Goal: Task Accomplishment & Management: Use online tool/utility

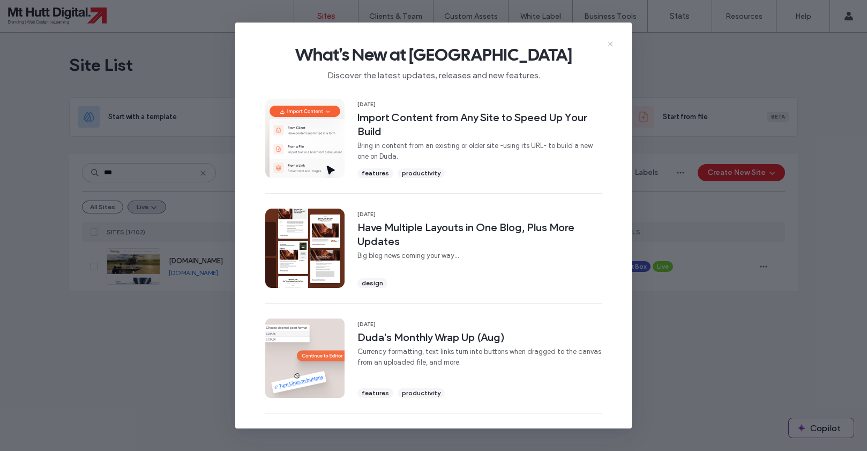
type input "***"
click at [612, 44] on icon at bounding box center [610, 44] width 9 height 9
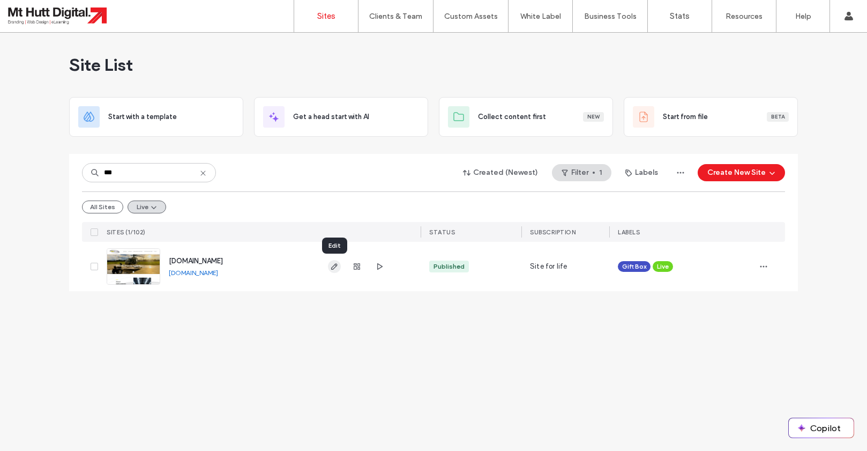
click at [330, 264] on span "button" at bounding box center [334, 266] width 13 height 13
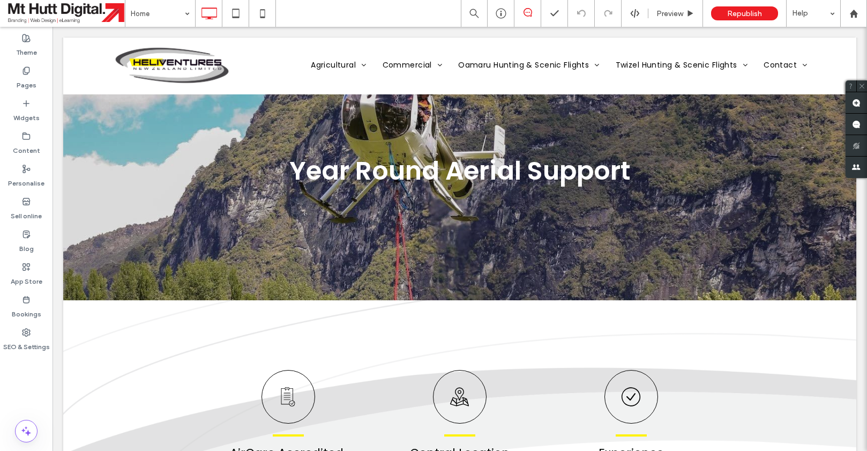
scroll to position [1245, 0]
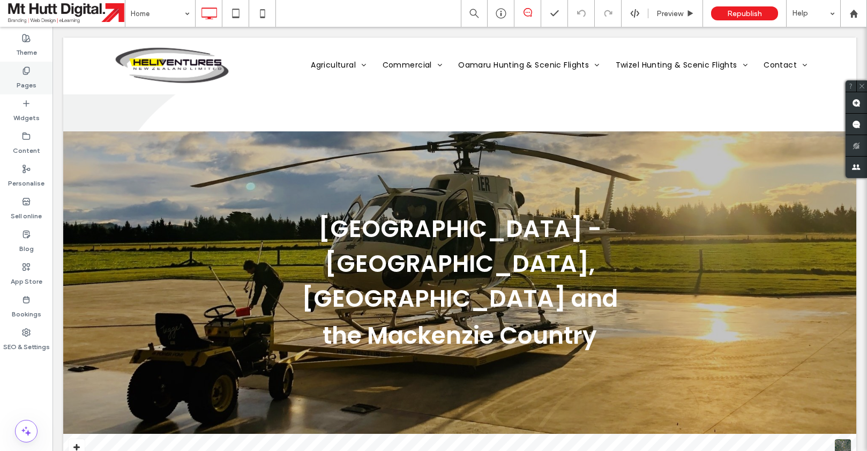
click at [25, 78] on label "Pages" at bounding box center [27, 82] width 20 height 15
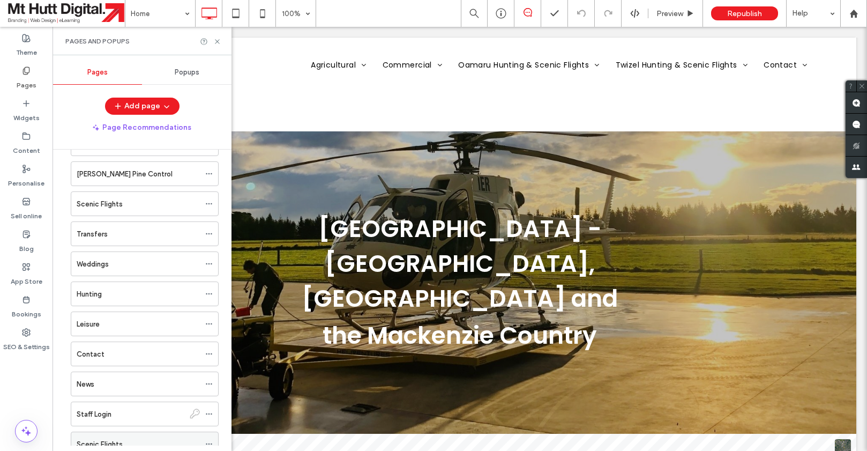
scroll to position [489, 0]
click at [120, 294] on div "Hunting" at bounding box center [138, 291] width 123 height 11
click at [219, 44] on icon at bounding box center [217, 42] width 8 height 8
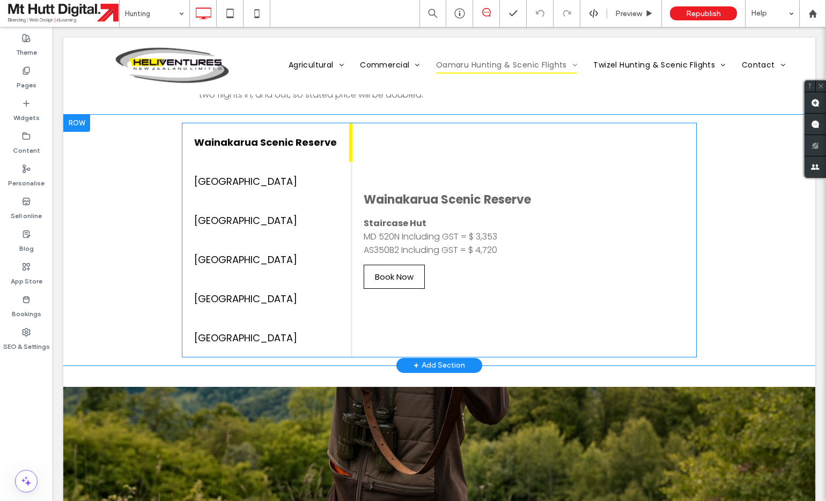
scroll to position [1663, 0]
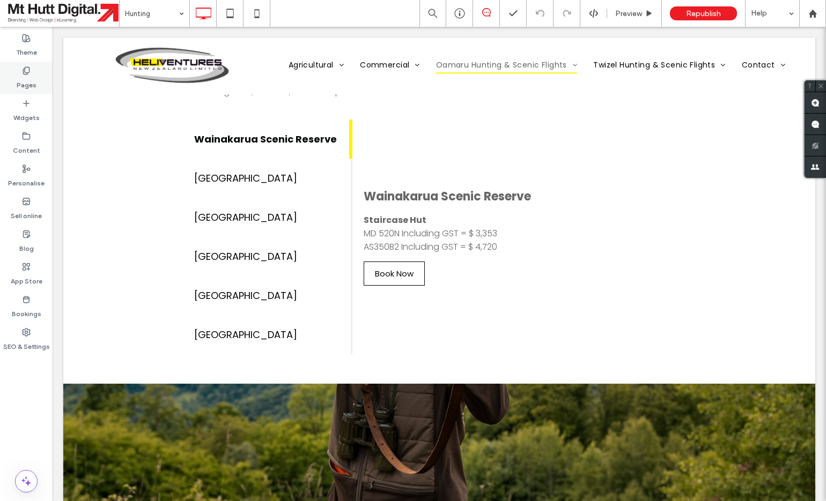
click at [27, 72] on icon at bounding box center [26, 70] width 9 height 9
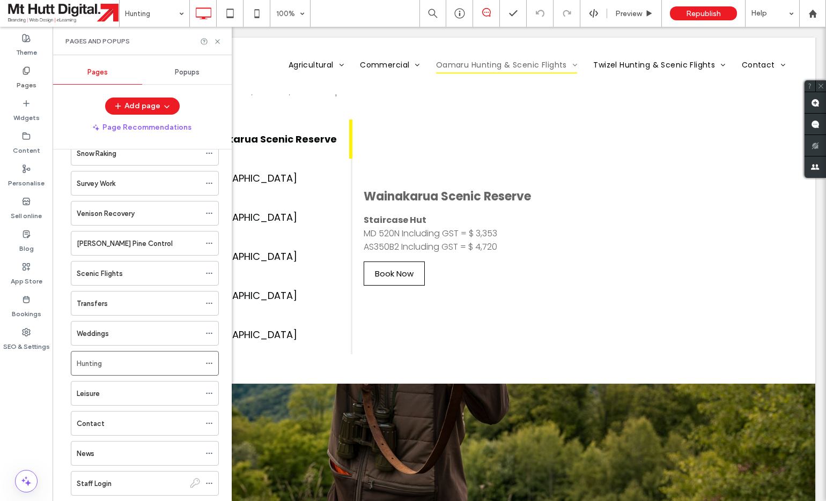
scroll to position [594, 0]
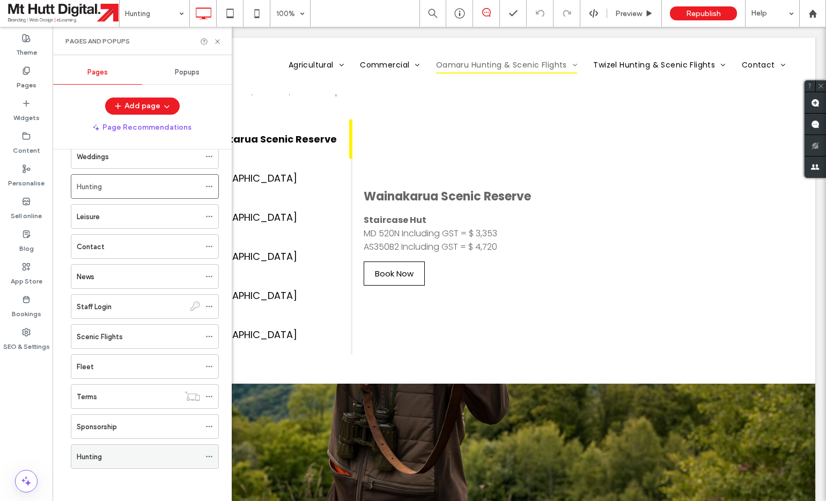
click at [117, 450] on div "Hunting" at bounding box center [138, 456] width 123 height 11
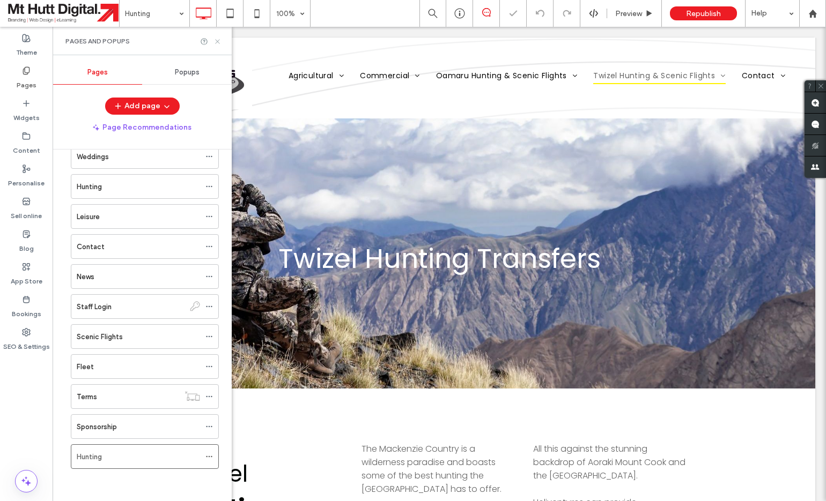
click at [219, 41] on icon at bounding box center [217, 42] width 8 height 8
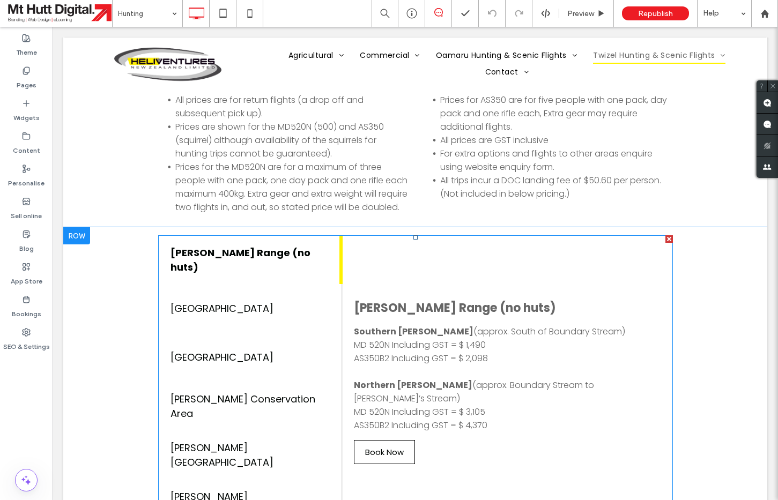
scroll to position [1499, 0]
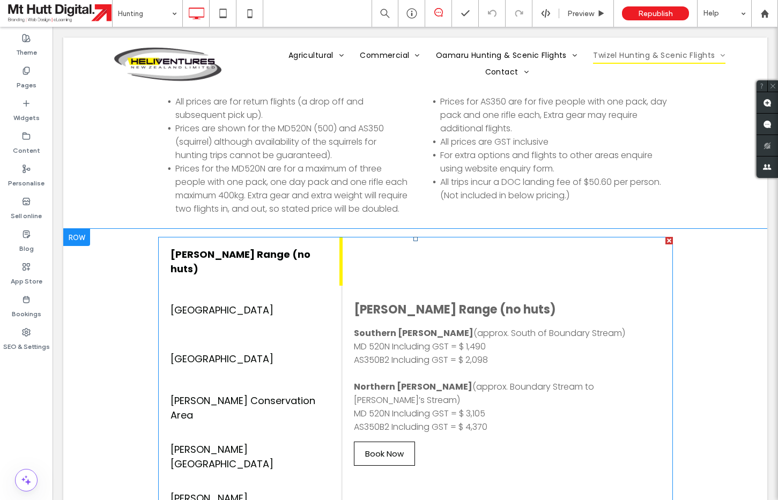
click at [401, 265] on span at bounding box center [415, 383] width 515 height 293
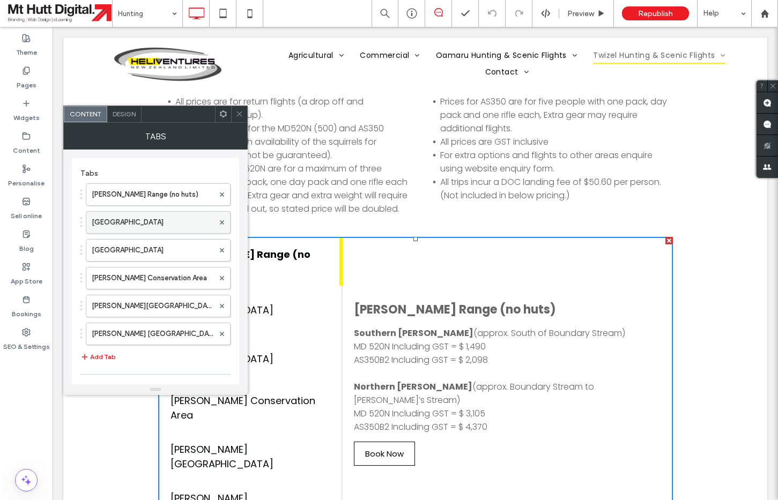
click at [174, 223] on label "Ahuriri Conservation Park" at bounding box center [153, 222] width 122 height 21
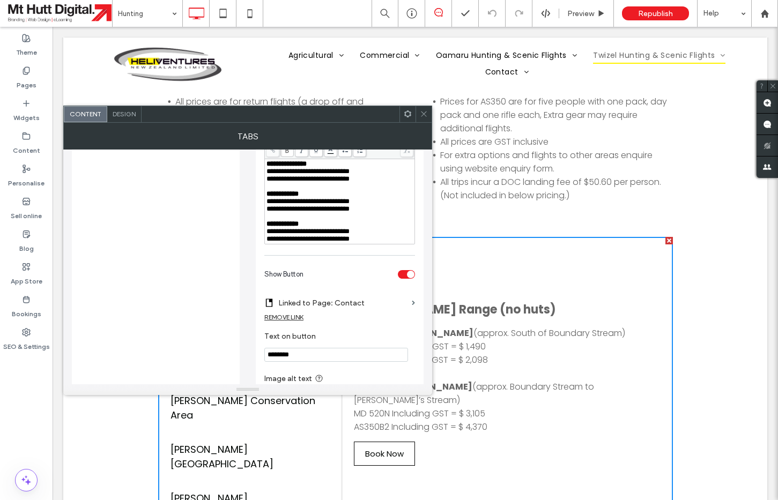
scroll to position [271, 0]
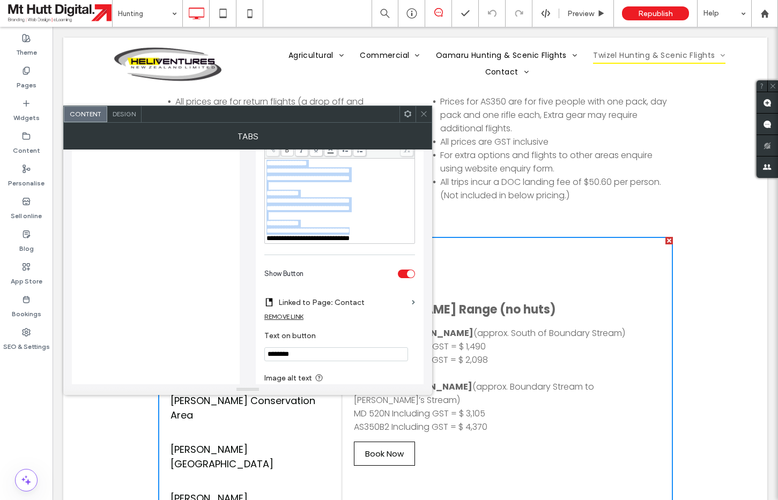
click at [373, 235] on div "**********" at bounding box center [339, 231] width 147 height 8
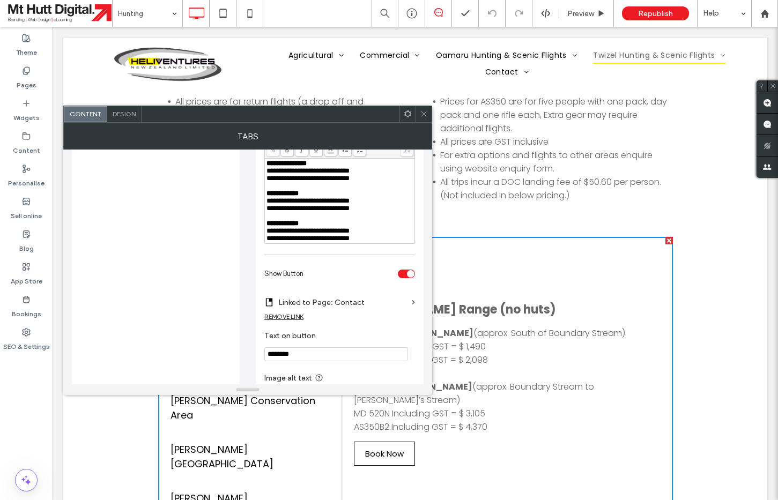
click at [427, 113] on icon at bounding box center [424, 114] width 8 height 8
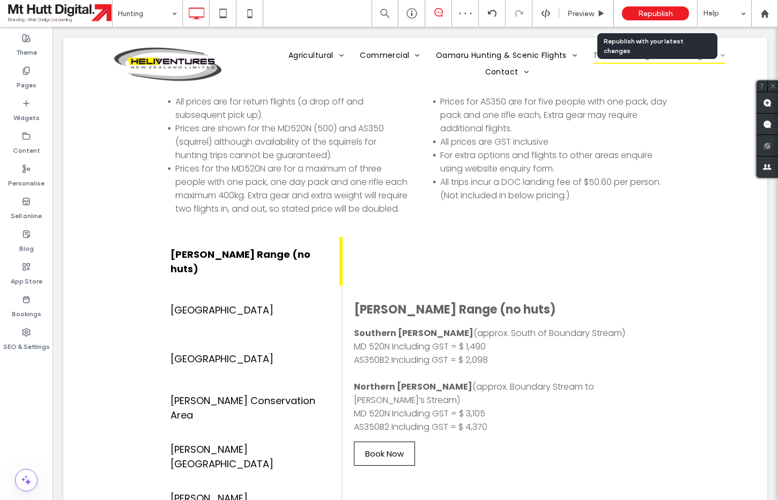
click at [644, 13] on span "Republish" at bounding box center [655, 13] width 35 height 9
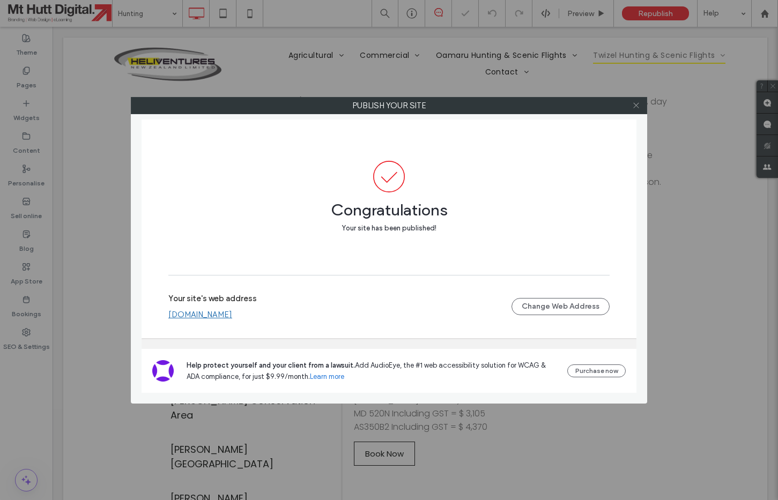
click at [636, 107] on icon at bounding box center [636, 105] width 8 height 8
